Goal: Task Accomplishment & Management: Complete application form

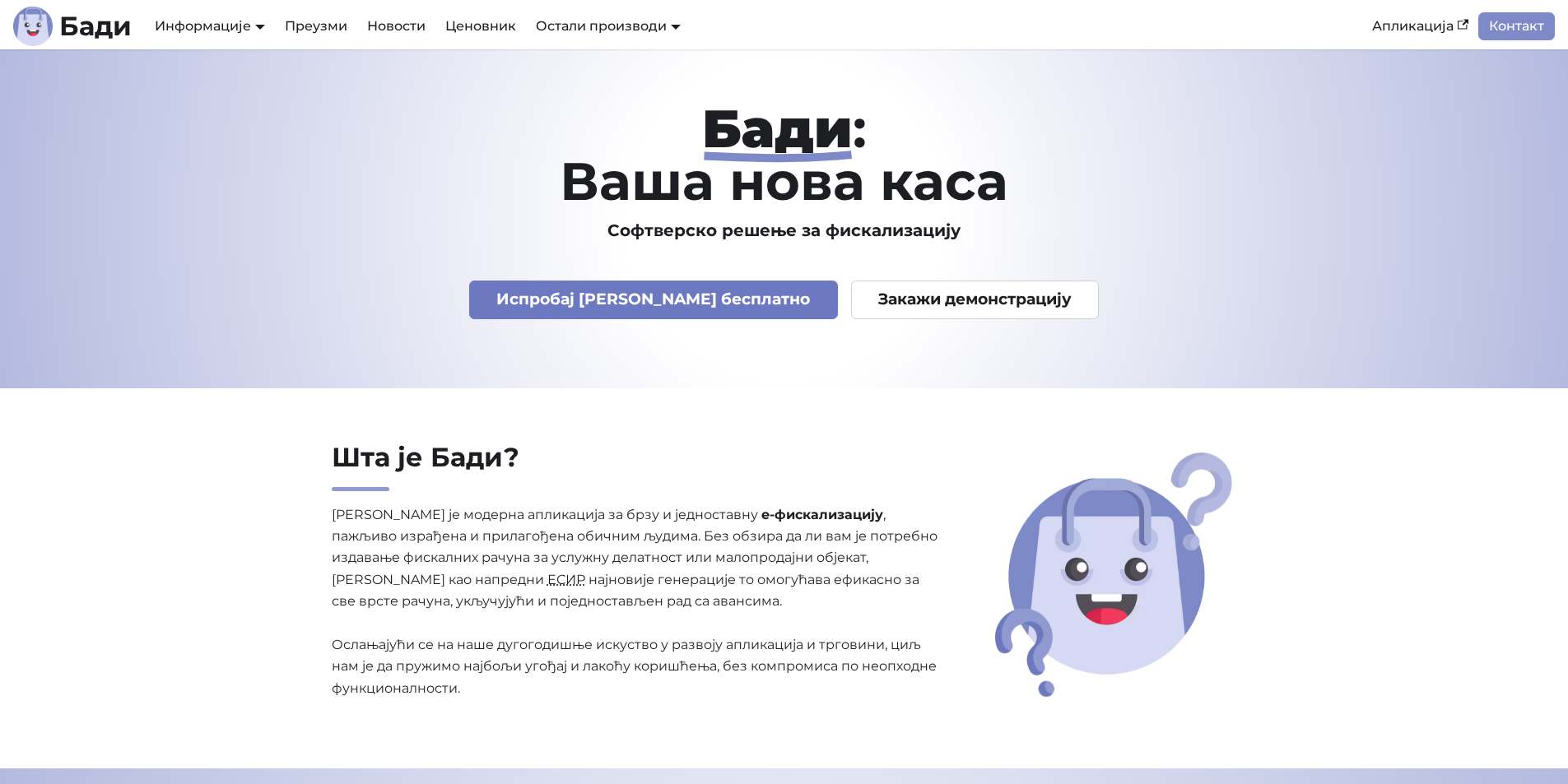
click at [618, 290] on link "Испробај [PERSON_NAME] бесплатно" at bounding box center [653, 300] width 369 height 38
